Goal: Task Accomplishment & Management: Complete application form

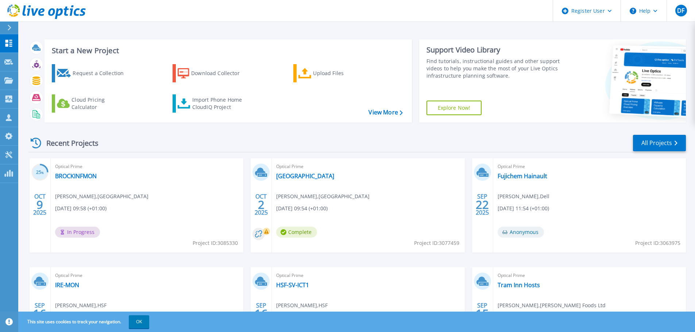
click at [138, 320] on button "OK" at bounding box center [139, 321] width 20 height 13
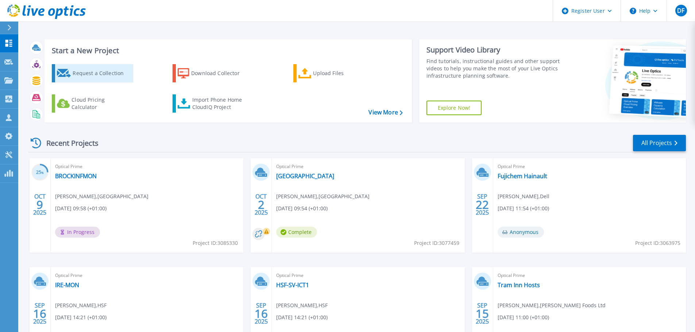
click at [75, 70] on div "Request a Collection" at bounding box center [102, 73] width 58 height 15
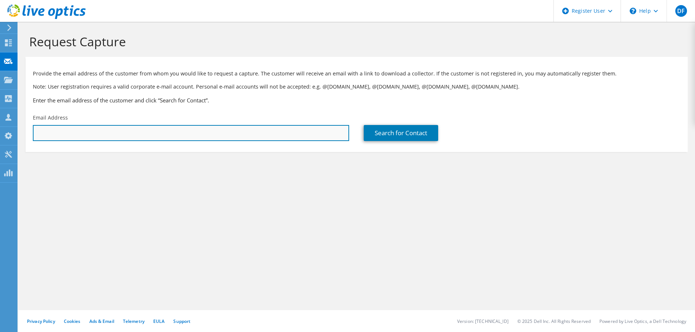
click at [79, 132] on input "text" at bounding box center [191, 133] width 316 height 16
click at [125, 128] on input "text" at bounding box center [191, 133] width 316 height 16
paste input "dave.clark@xerox.com"
type input "dave.clark@xerox.com"
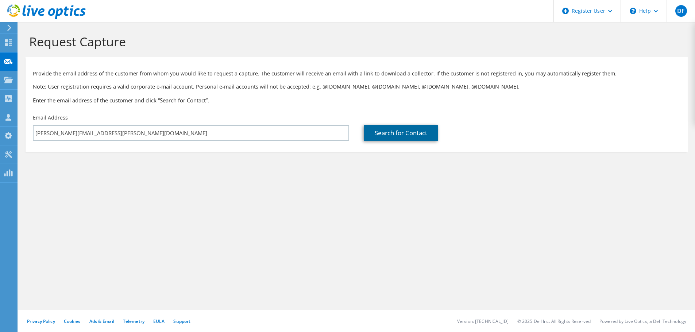
click at [382, 138] on link "Search for Contact" at bounding box center [401, 133] width 74 height 16
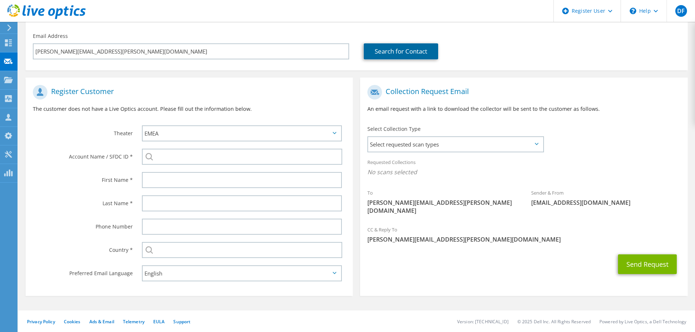
scroll to position [82, 0]
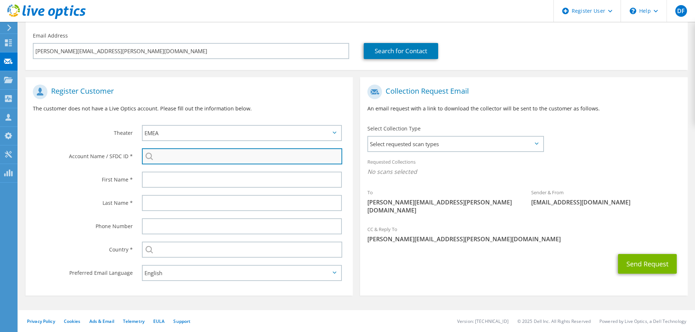
click at [163, 155] on input "search" at bounding box center [242, 156] width 200 height 16
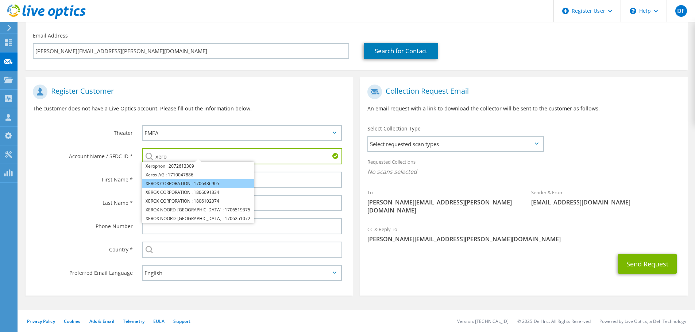
click at [180, 183] on li "XEROX CORPORATION : 1706436905" at bounding box center [198, 183] width 112 height 9
type input "XEROX CORPORATION : 1706436905"
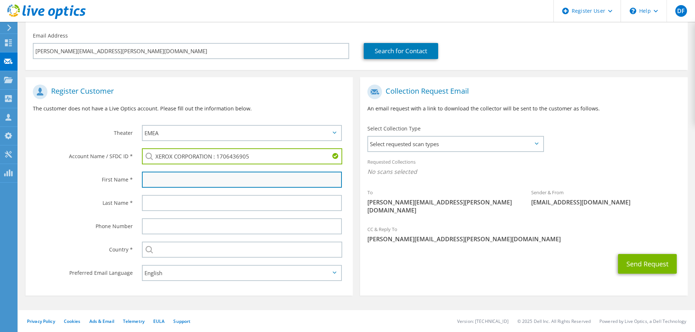
click at [163, 181] on input "text" at bounding box center [242, 180] width 200 height 16
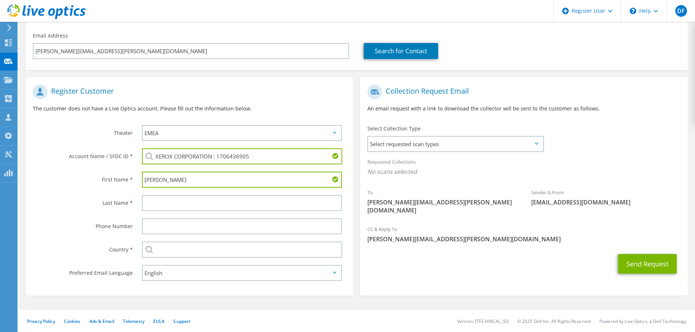
type input "Dave"
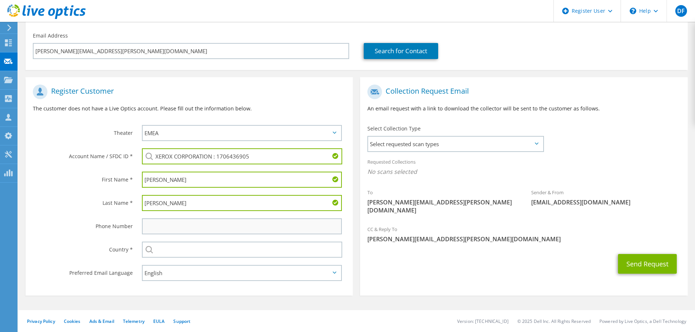
type input "Clarke"
click at [169, 222] on input "text" at bounding box center [242, 226] width 200 height 16
click at [164, 247] on input "text" at bounding box center [242, 250] width 200 height 16
click at [147, 248] on div "Select Andorra United Arab Emirates Afghanistan Antigua and Barbuda Anguilla Al…" at bounding box center [242, 250] width 200 height 16
click at [159, 248] on input "text" at bounding box center [242, 250] width 200 height 16
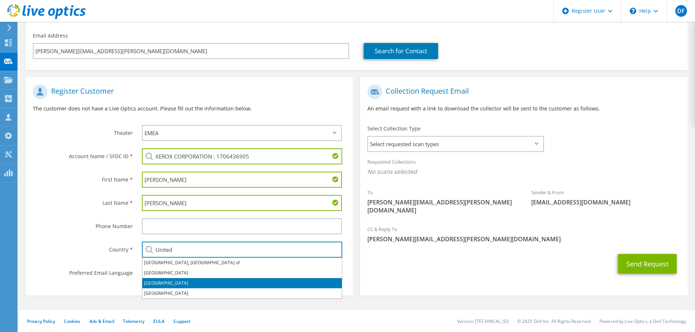
click at [167, 283] on li "United Kingdom" at bounding box center [241, 283] width 199 height 10
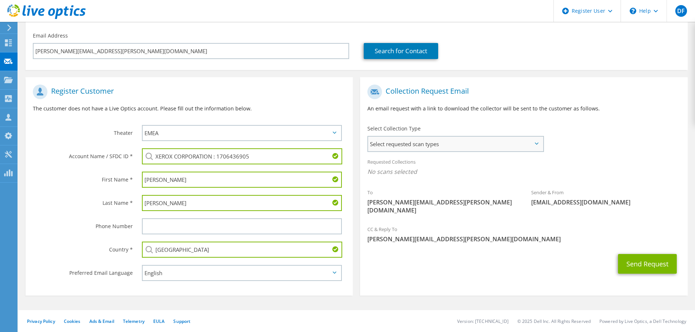
type input "United Kingdom"
click at [400, 148] on span "Select requested scan types" at bounding box center [455, 144] width 175 height 15
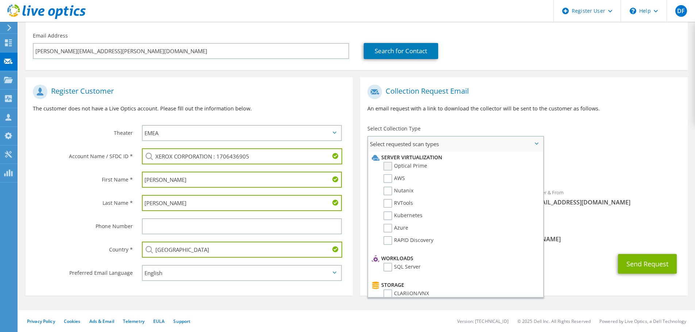
click at [389, 165] on label "Optical Prime" at bounding box center [405, 166] width 44 height 9
click at [0, 0] on input "Optical Prime" at bounding box center [0, 0] width 0 height 0
click at [483, 125] on div "Select Collection Type Select requested scan types Server Virtualization Optica…" at bounding box center [455, 138] width 176 height 26
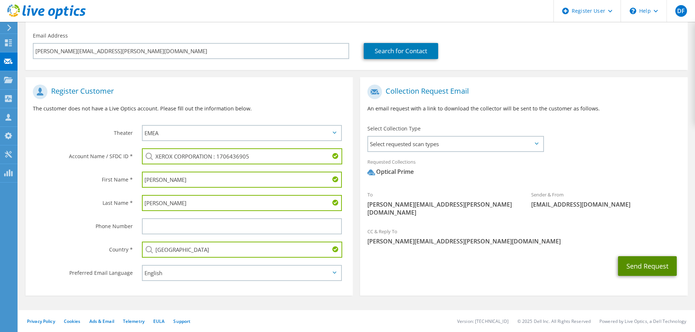
click at [648, 257] on button "Send Request" at bounding box center [647, 266] width 59 height 20
